Goal: Information Seeking & Learning: Learn about a topic

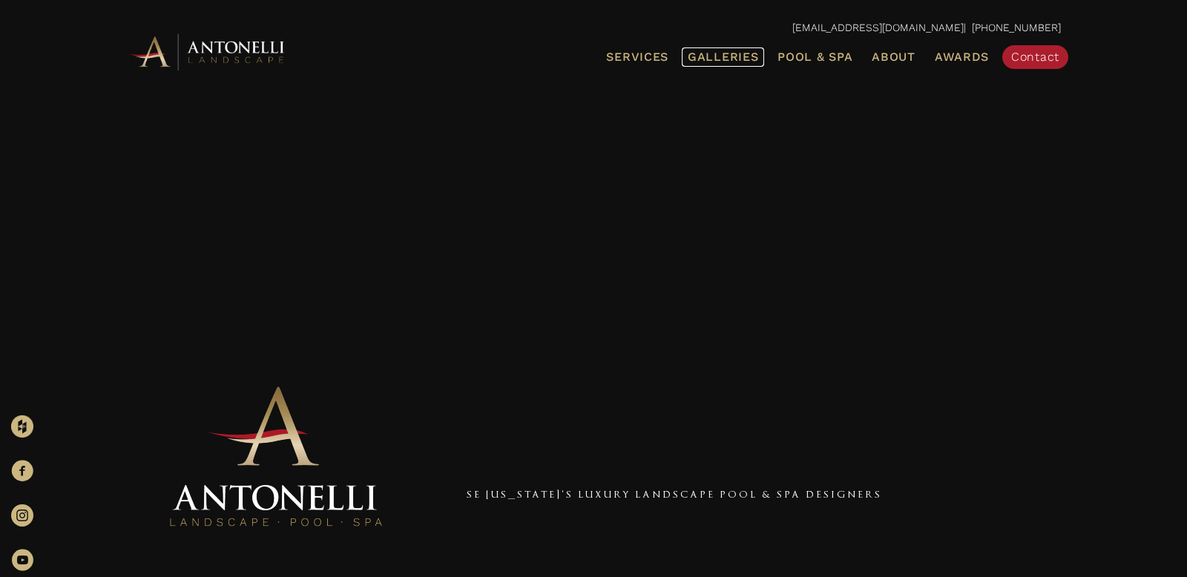
click at [740, 49] on link "Galleries" at bounding box center [723, 56] width 82 height 19
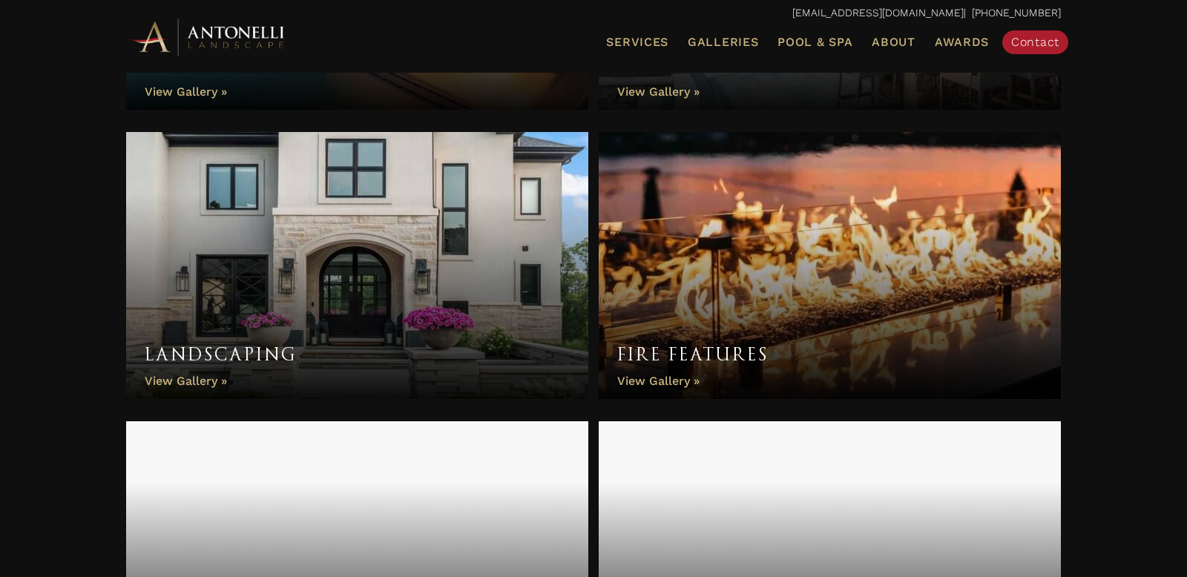
scroll to position [752, 0]
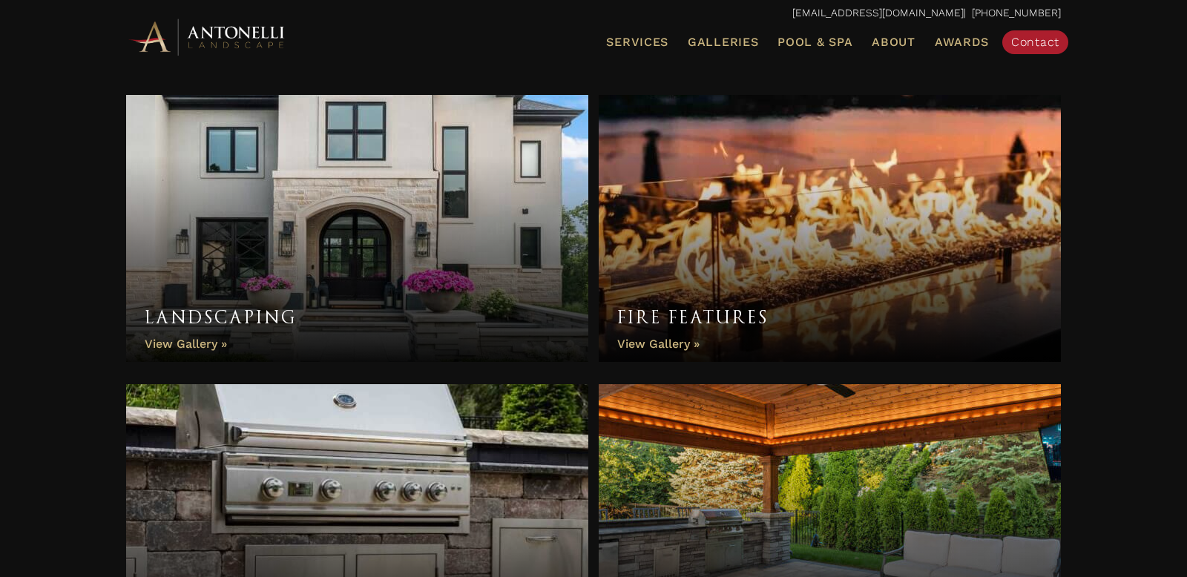
click at [341, 202] on link "Landscaping" at bounding box center [357, 228] width 462 height 267
click at [394, 251] on link "Landscaping" at bounding box center [357, 228] width 462 height 267
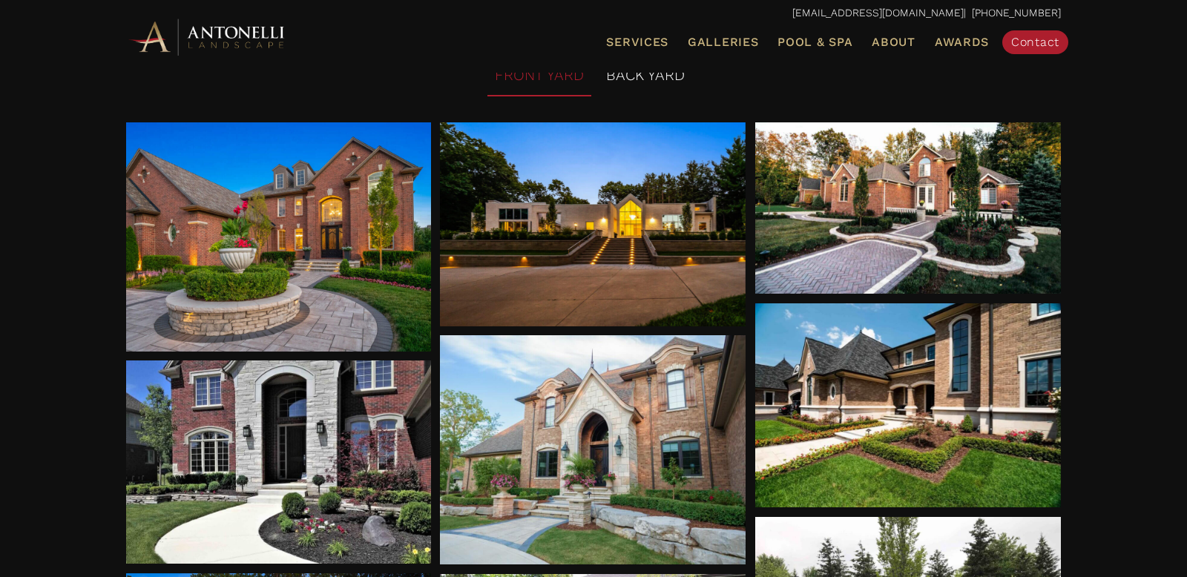
scroll to position [171, 0]
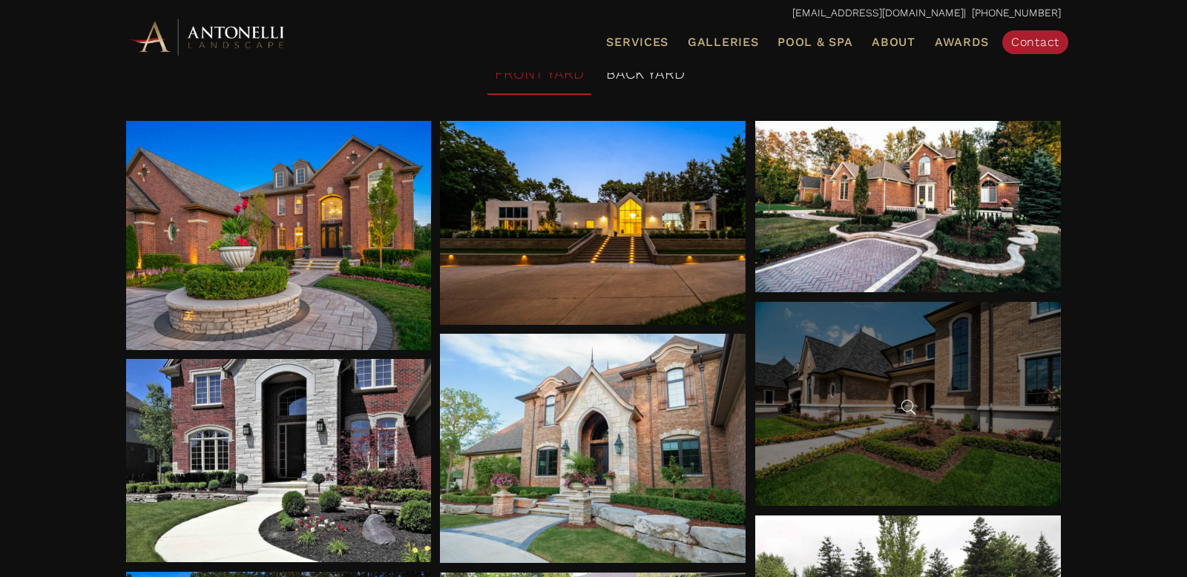
click at [894, 403] on div at bounding box center [909, 404] width 306 height 204
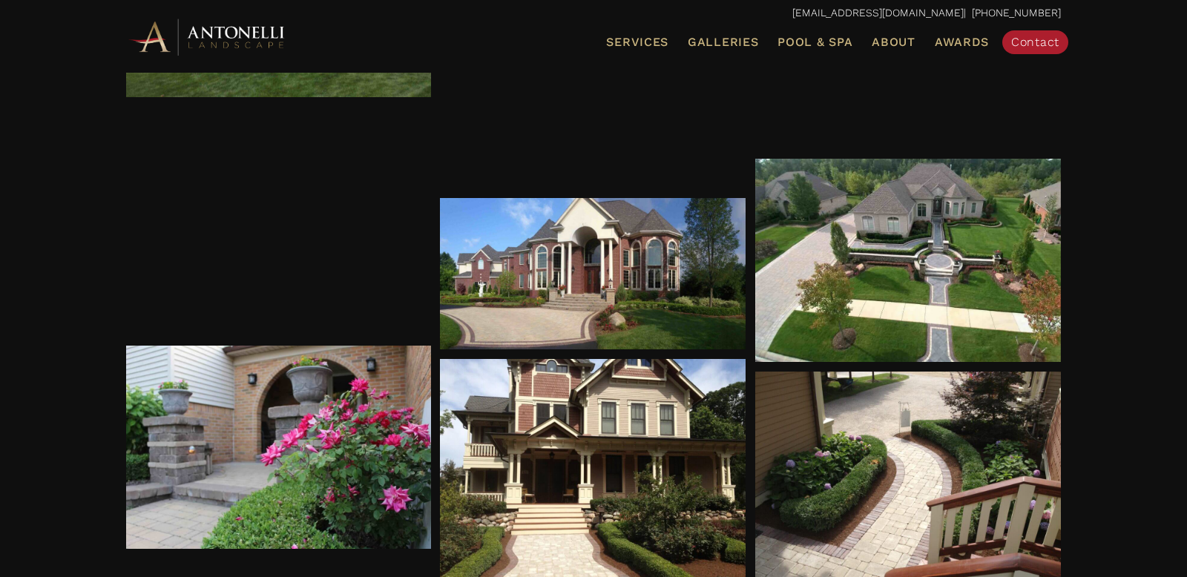
scroll to position [3752, 0]
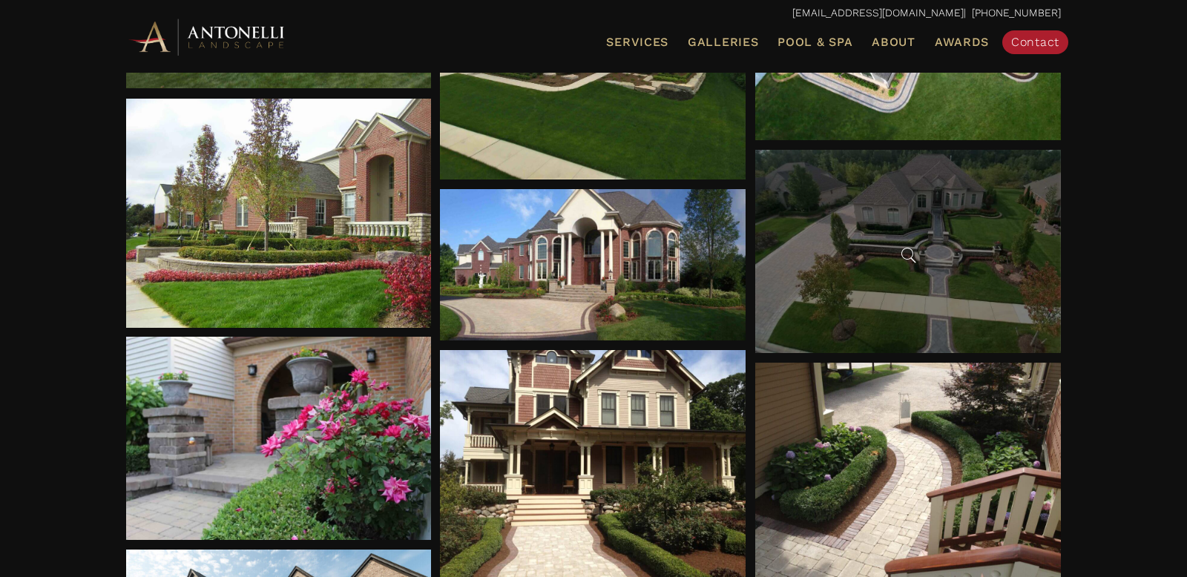
click at [901, 250] on span at bounding box center [908, 255] width 22 height 22
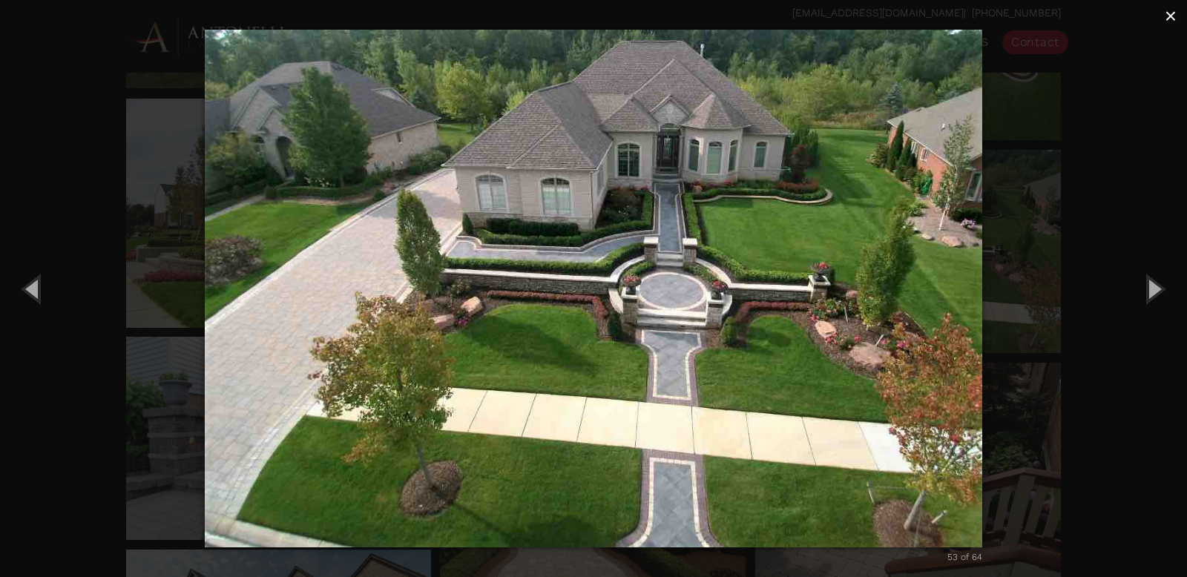
click at [1168, 6] on span "×" at bounding box center [1171, 15] width 12 height 23
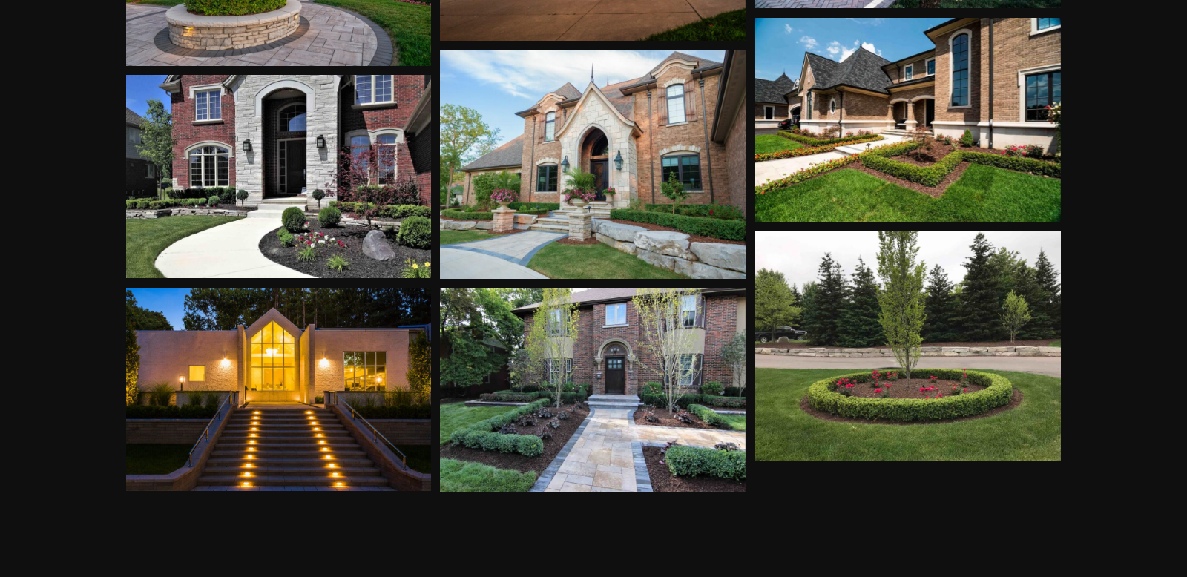
scroll to position [0, 0]
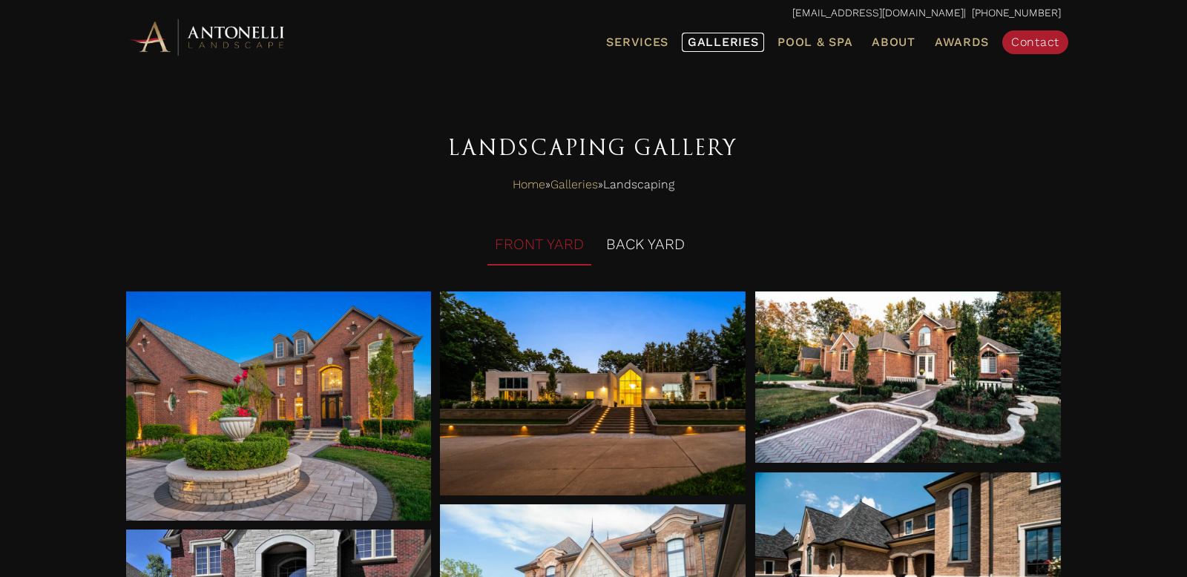
click at [756, 39] on span "Galleries" at bounding box center [723, 42] width 71 height 14
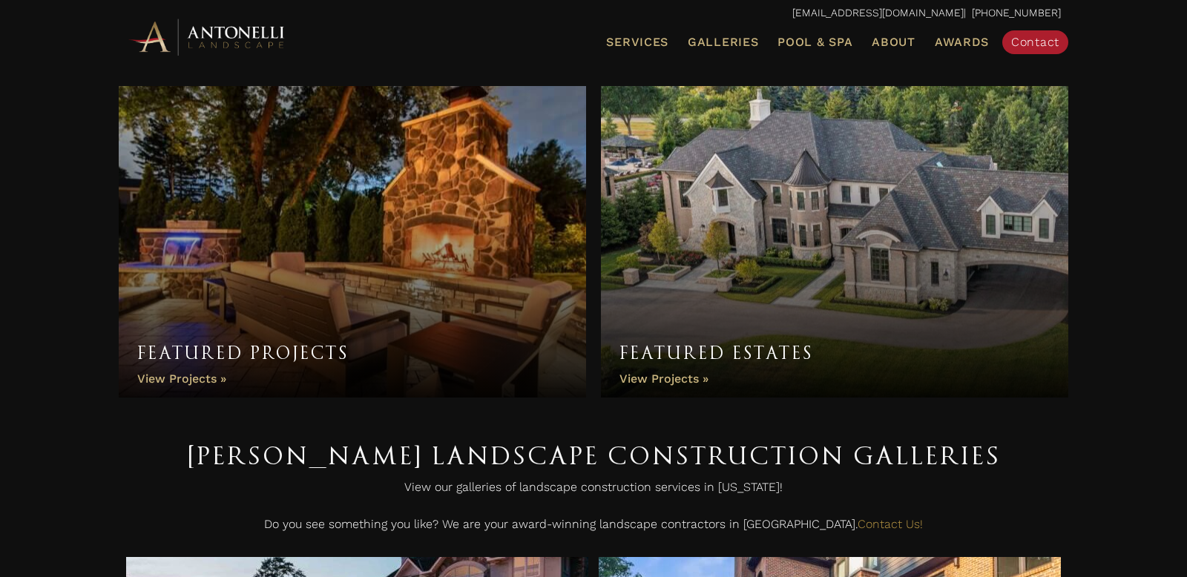
click at [755, 215] on link "Featured Estates" at bounding box center [835, 242] width 468 height 312
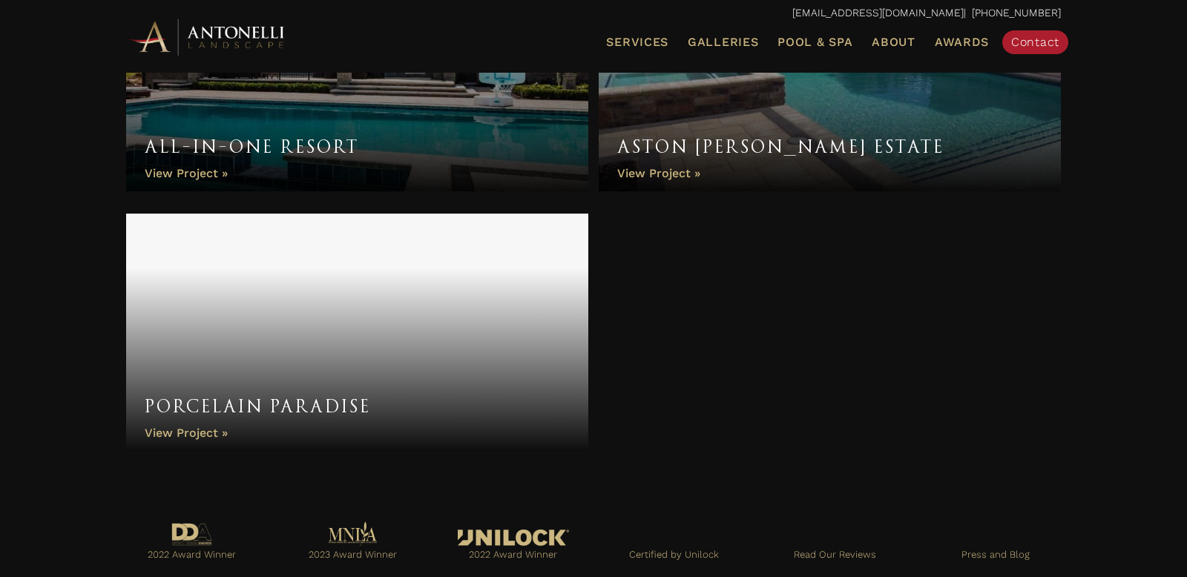
scroll to position [1711, 0]
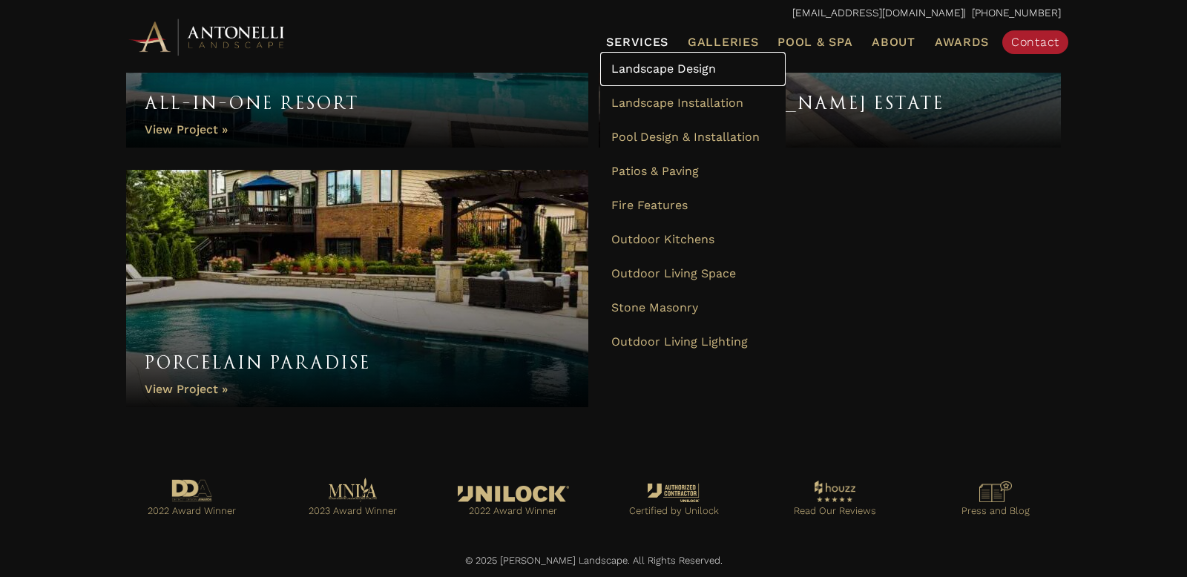
click at [656, 64] on span "Landscape Design" at bounding box center [664, 69] width 105 height 14
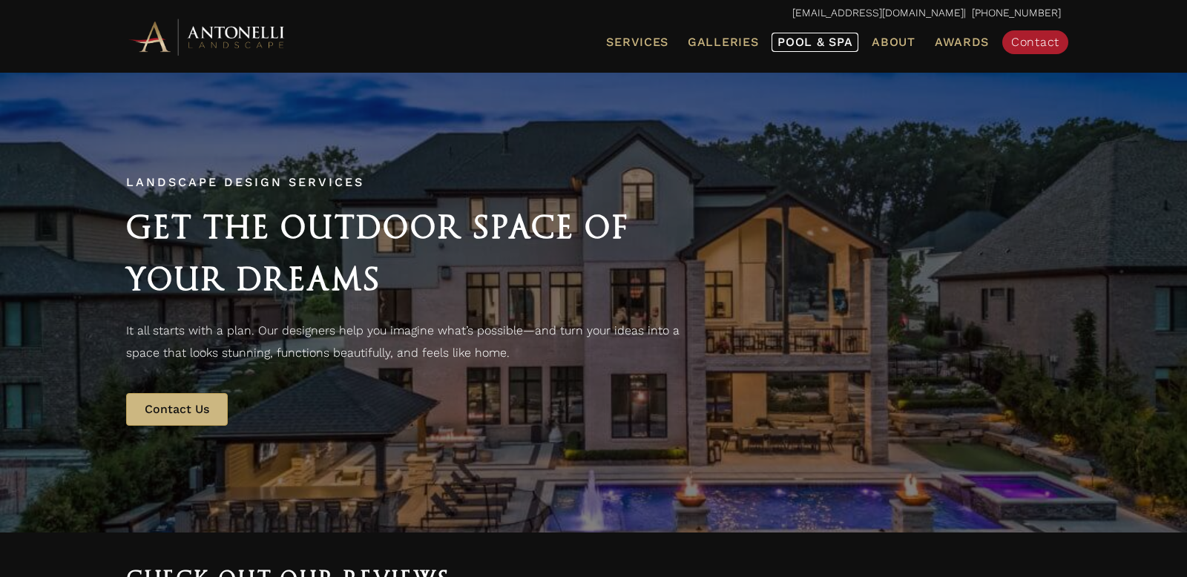
click at [833, 36] on span "Pool & Spa" at bounding box center [815, 42] width 75 height 14
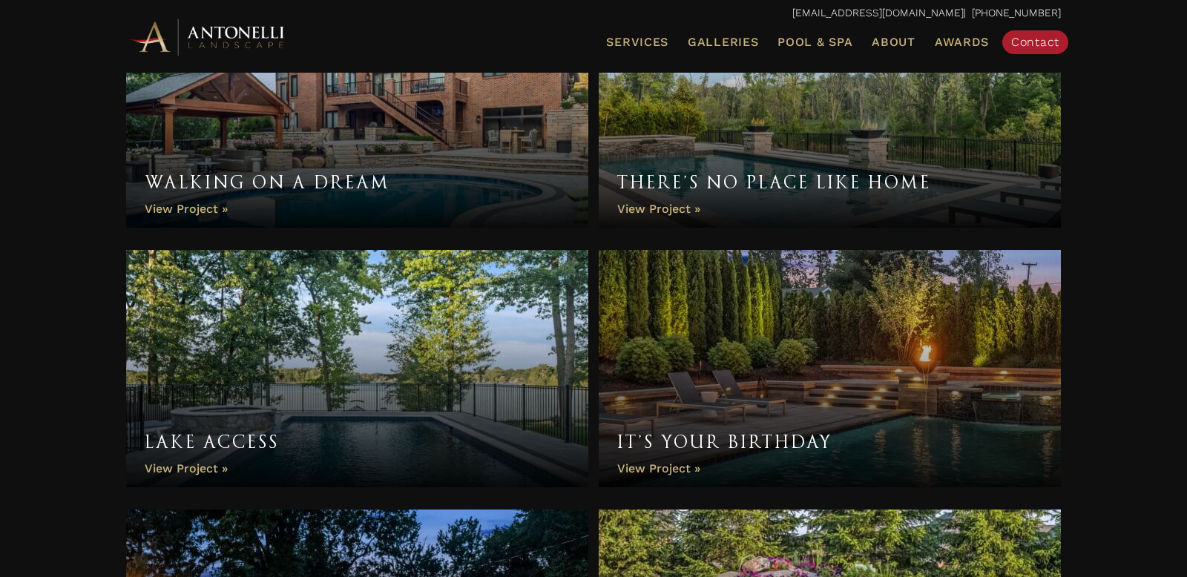
scroll to position [871, 0]
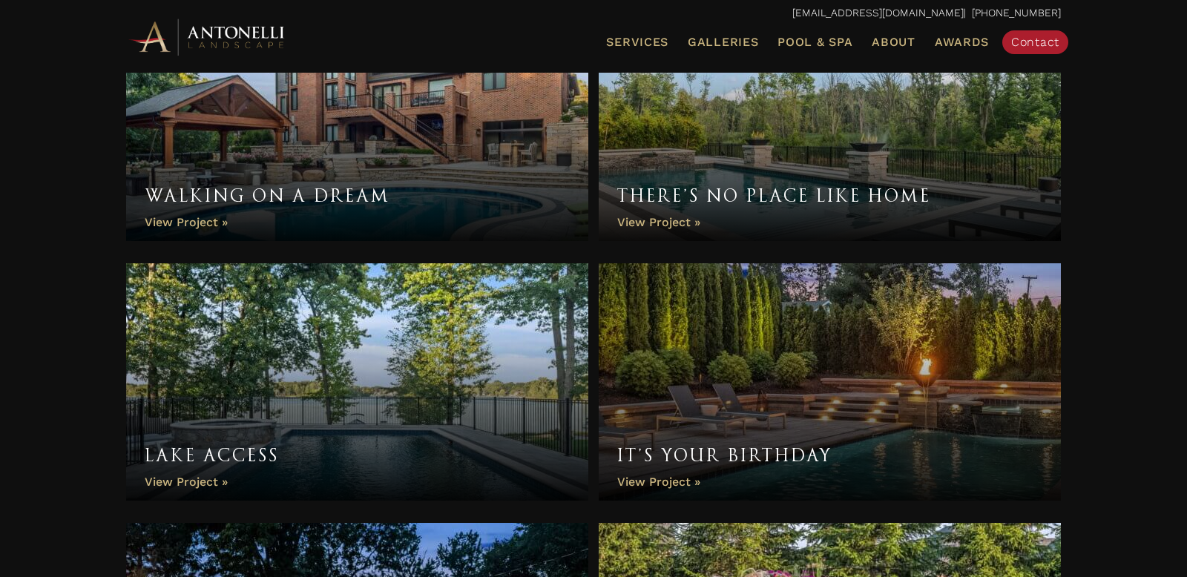
click at [445, 130] on link "Walking On A Dream" at bounding box center [357, 122] width 462 height 237
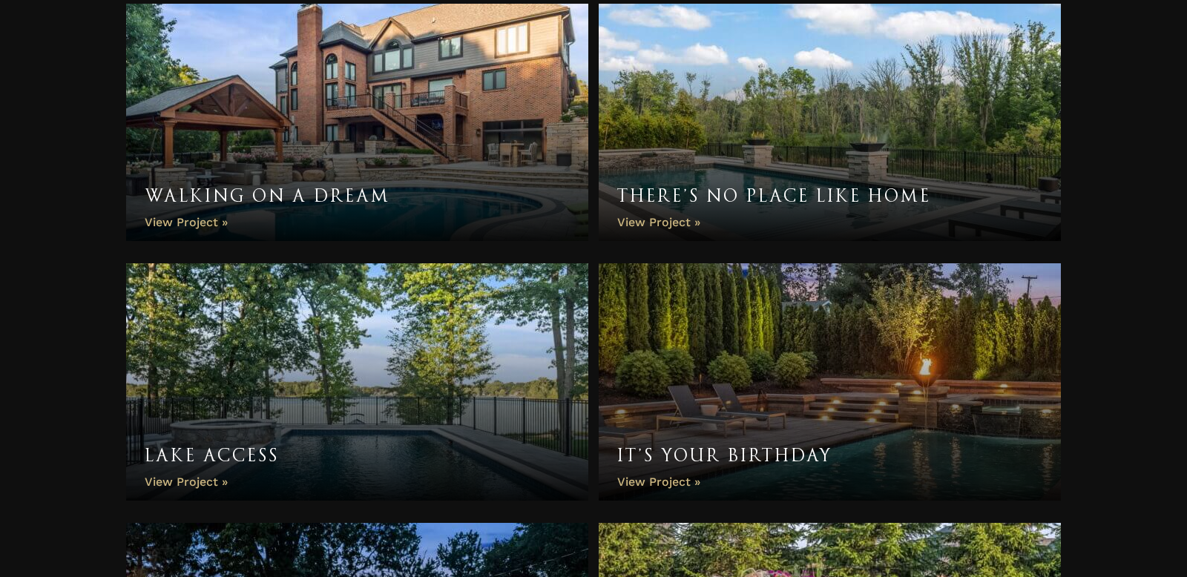
click at [867, 99] on link "There’s No Place Like Home" at bounding box center [830, 122] width 462 height 237
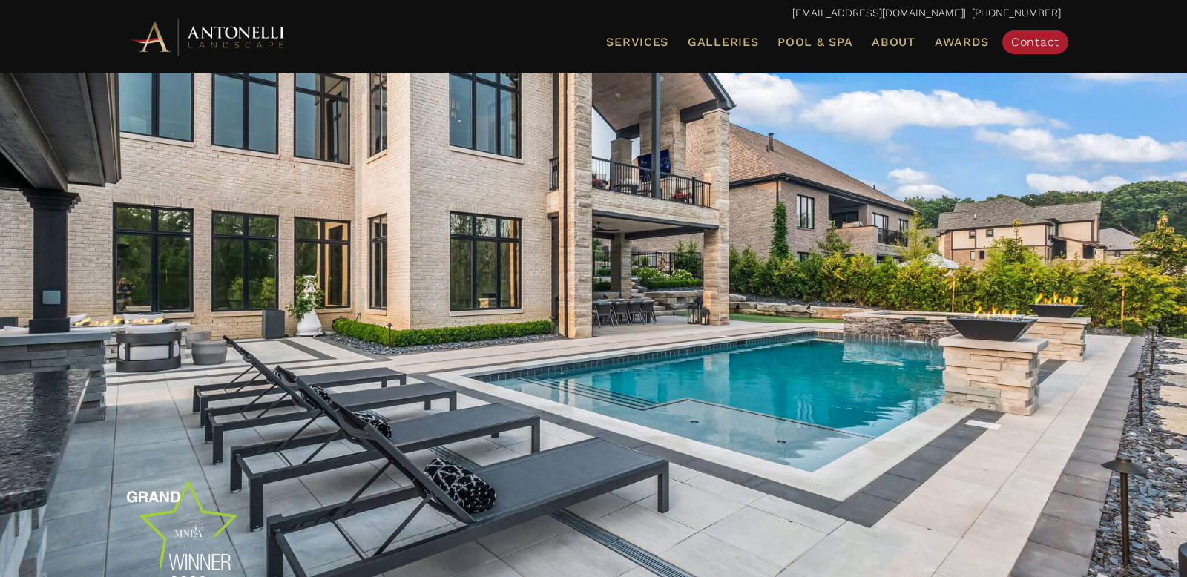
scroll to position [166, 0]
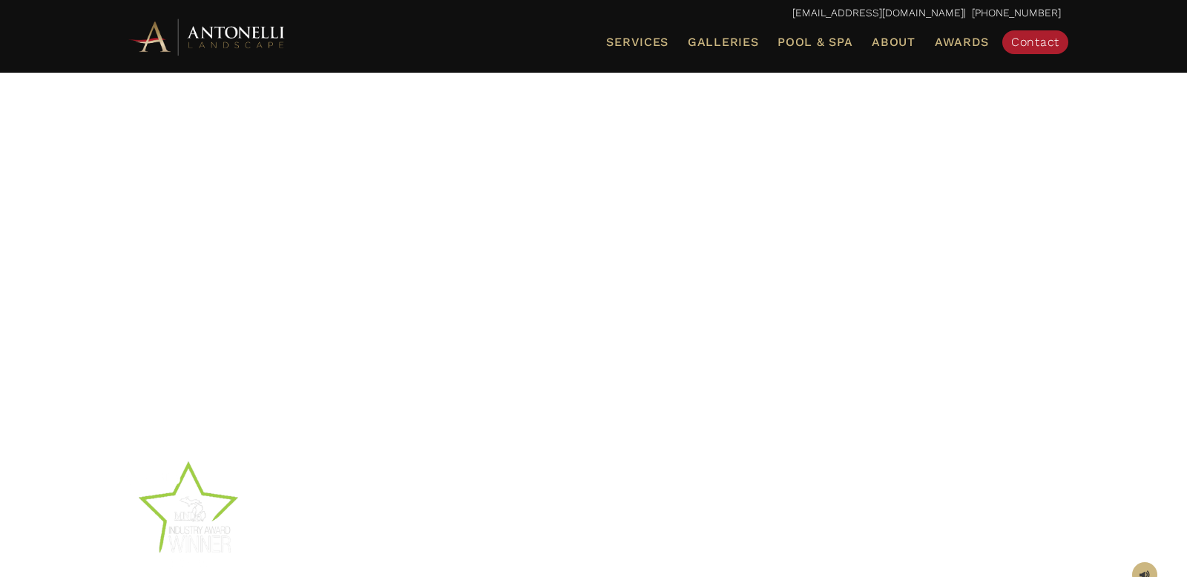
click at [387, 269] on div at bounding box center [593, 176] width 935 height 482
click at [468, 239] on div at bounding box center [593, 176] width 935 height 482
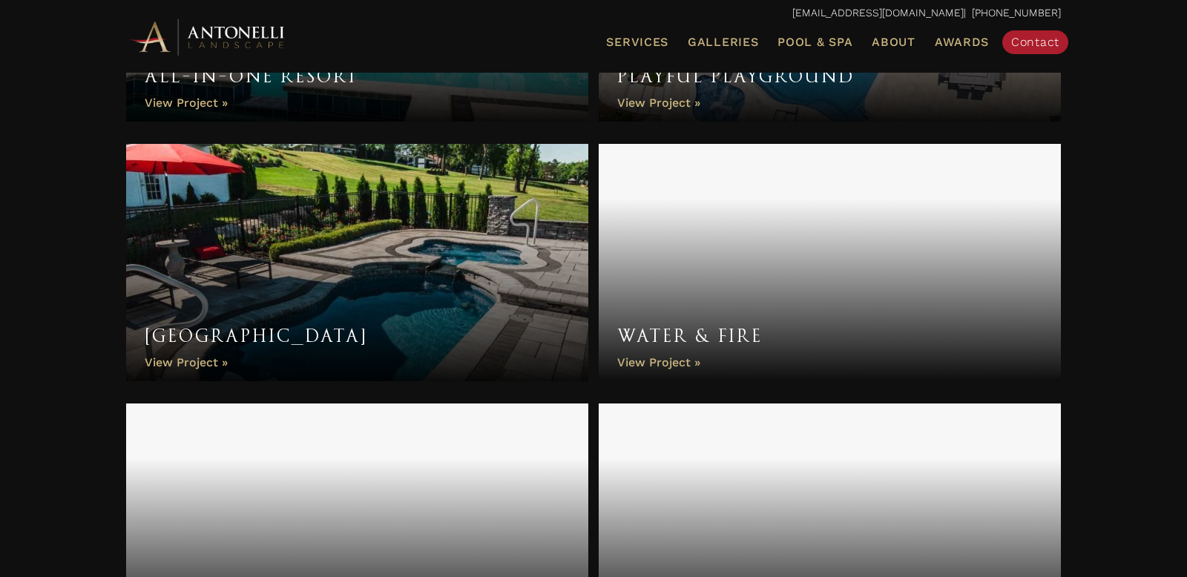
scroll to position [4366, 0]
